Goal: Navigation & Orientation: Find specific page/section

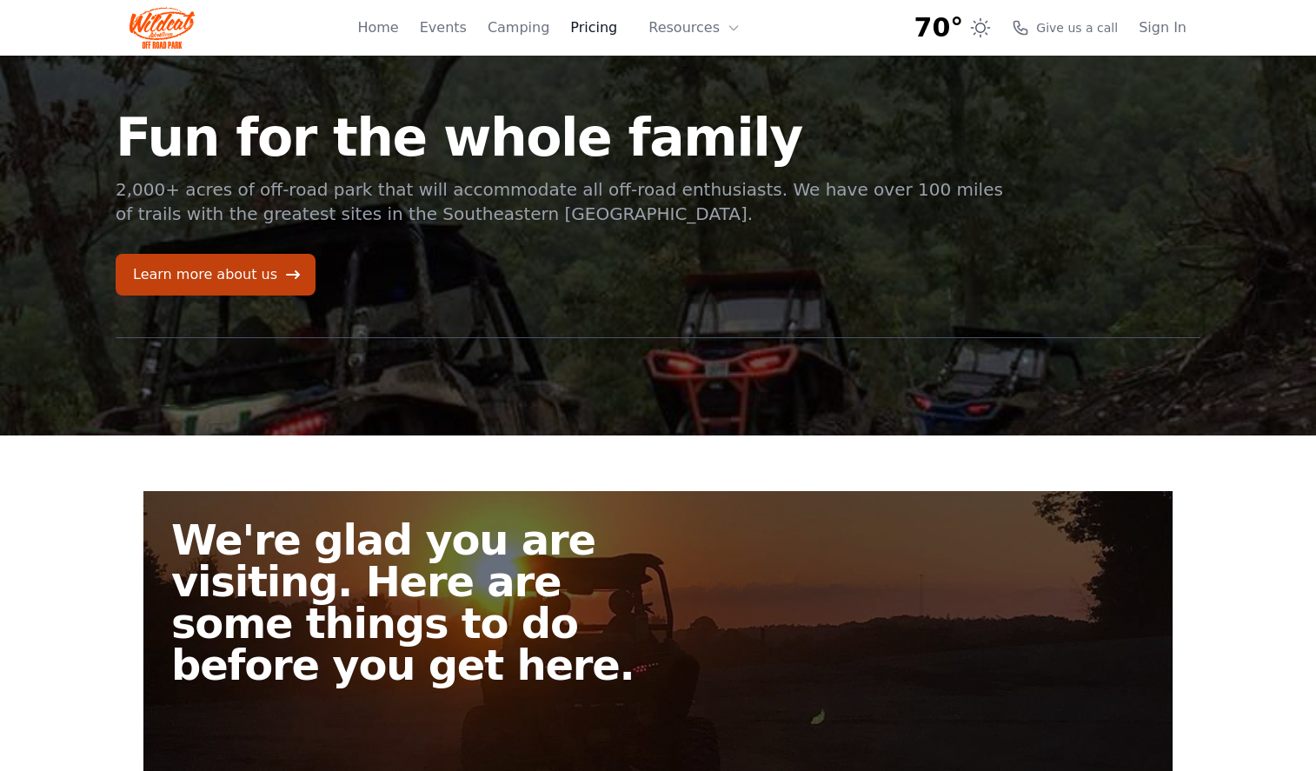
click at [589, 23] on link "Pricing" at bounding box center [593, 27] width 47 height 21
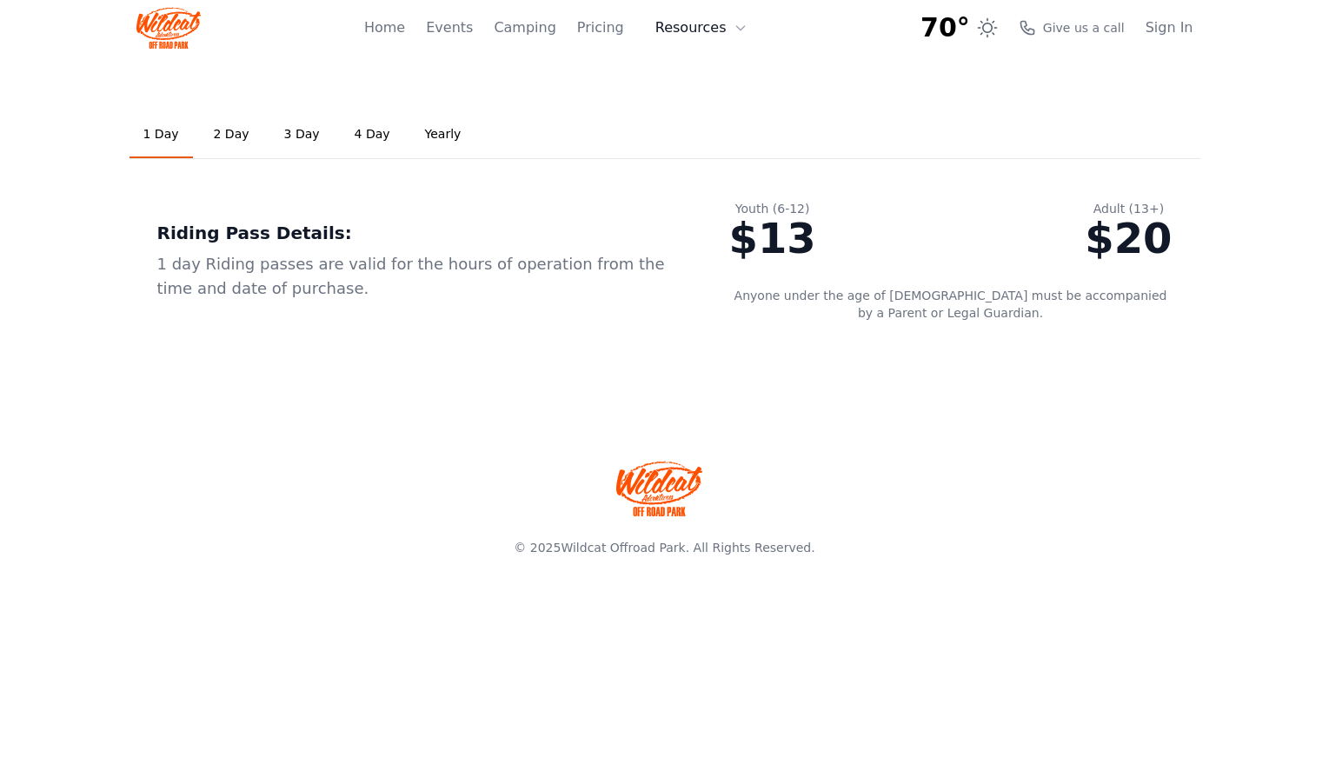
click at [694, 32] on button "Resources" at bounding box center [701, 27] width 113 height 35
click at [473, 34] on link "Events" at bounding box center [449, 27] width 47 height 21
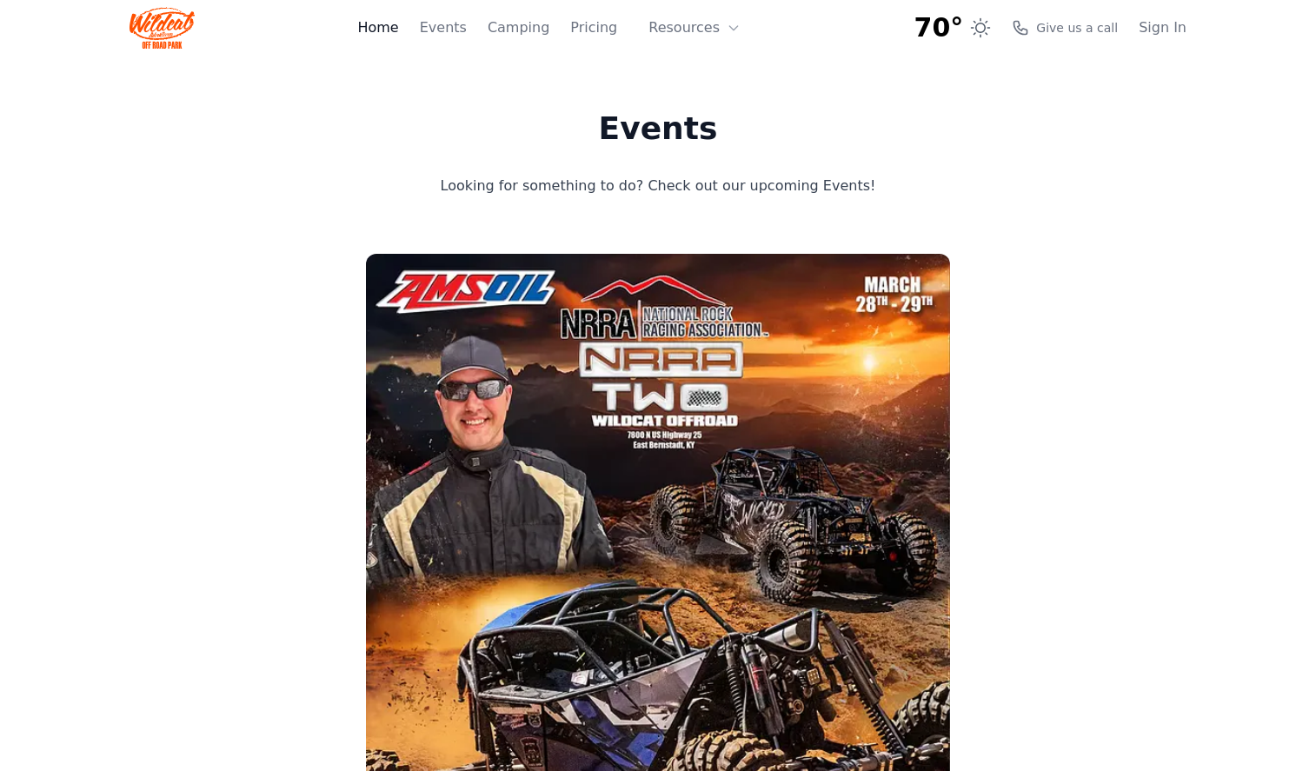
click at [396, 30] on link "Home" at bounding box center [377, 27] width 41 height 21
